Goal: Task Accomplishment & Management: Use online tool/utility

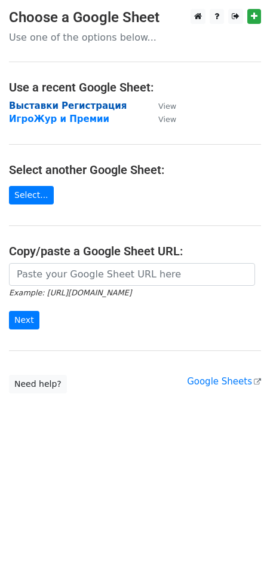
click at [65, 105] on strong "Выставки Регистрация" at bounding box center [68, 106] width 118 height 11
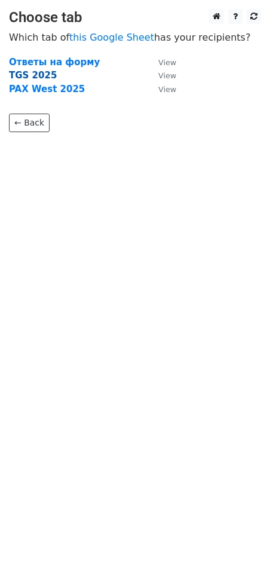
click at [26, 72] on strong "TGS 2025" at bounding box center [33, 75] width 48 height 11
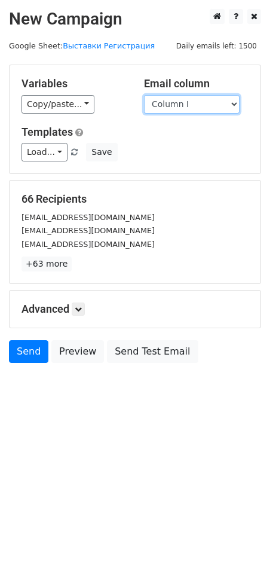
click at [178, 104] on select "Column A Column B Column C Column D Column E Column F Column G Column H Column …" at bounding box center [192, 104] width 96 height 19
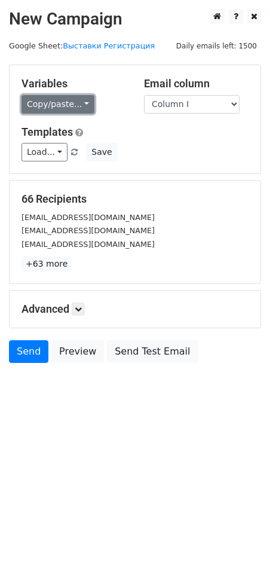
click at [76, 105] on link "Copy/paste..." at bounding box center [58, 104] width 73 height 19
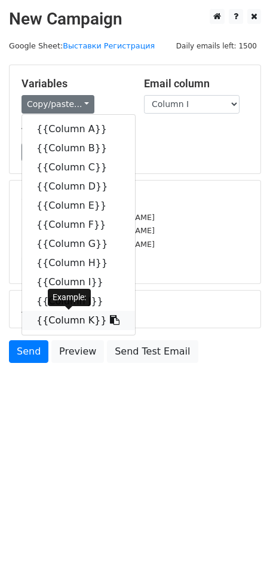
click at [52, 318] on link "{{Column K}}" at bounding box center [78, 320] width 113 height 19
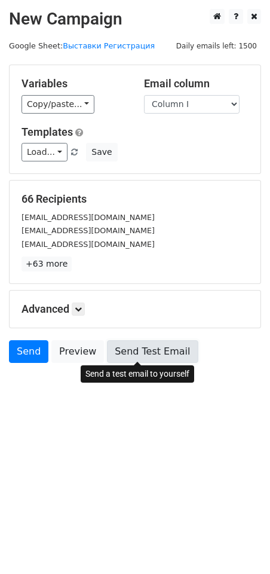
click at [153, 355] on link "Send Test Email" at bounding box center [152, 351] width 91 height 23
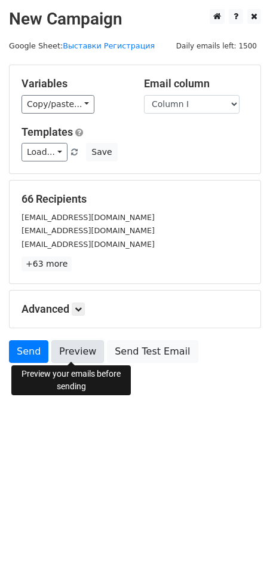
click at [62, 347] on link "Preview" at bounding box center [77, 351] width 53 height 23
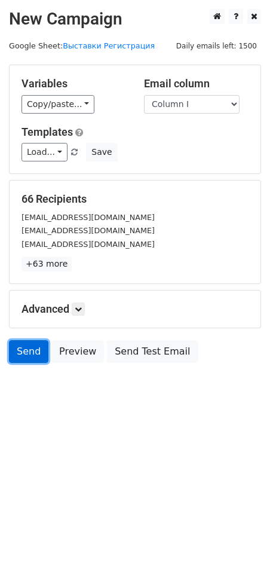
click at [28, 354] on link "Send" at bounding box center [28, 351] width 39 height 23
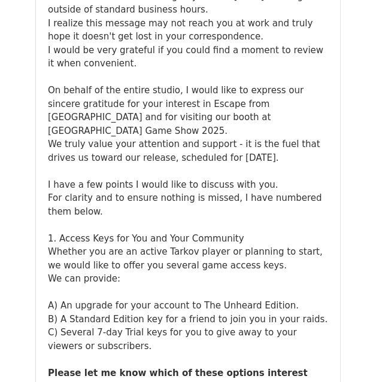
scroll to position [58518, 0]
